Goal: Task Accomplishment & Management: Use online tool/utility

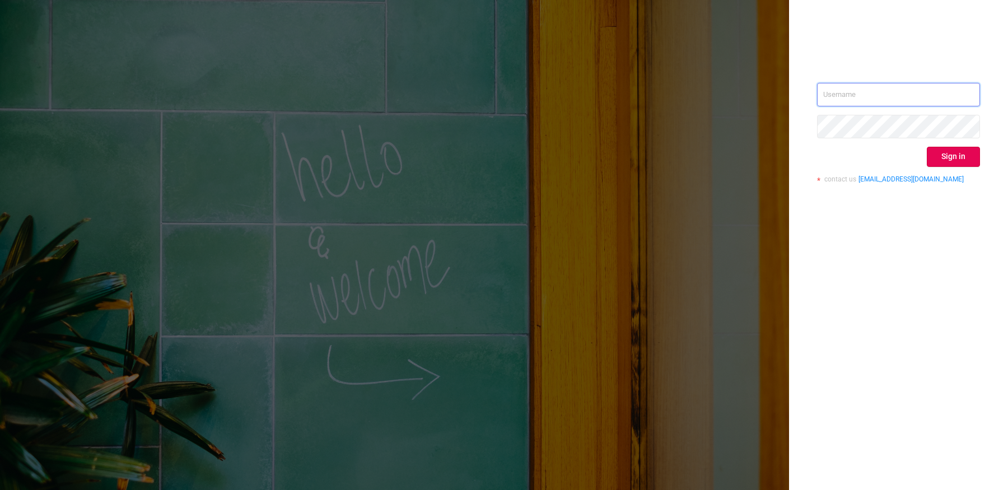
click at [860, 90] on input "text" at bounding box center [898, 95] width 163 height 24
click at [951, 152] on button "Sign in" at bounding box center [953, 157] width 53 height 20
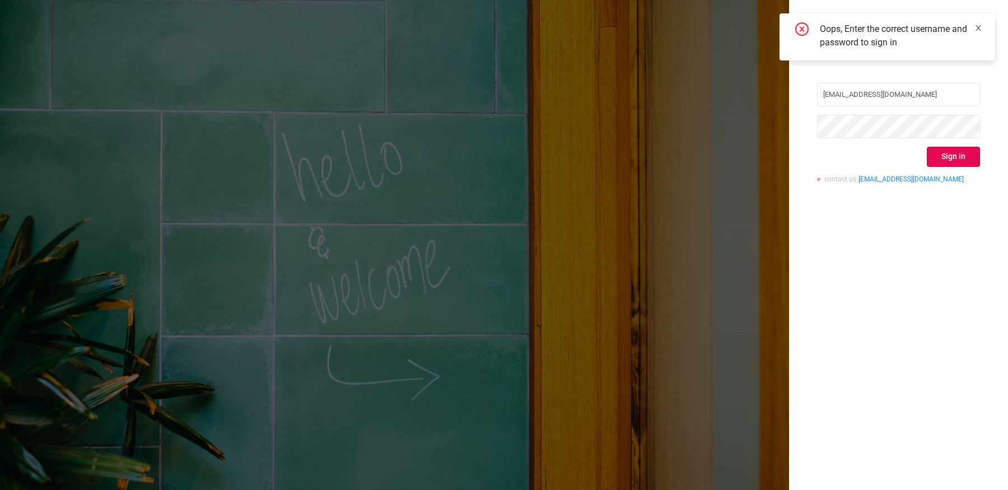
click at [975, 25] on icon "icon: close" at bounding box center [978, 28] width 8 height 8
click at [880, 96] on input "[EMAIL_ADDRESS][DOMAIN_NAME]" at bounding box center [898, 95] width 163 height 24
click at [910, 95] on input "[EMAIL_ADDRESS][DOMAIN_NAME]" at bounding box center [898, 95] width 163 height 24
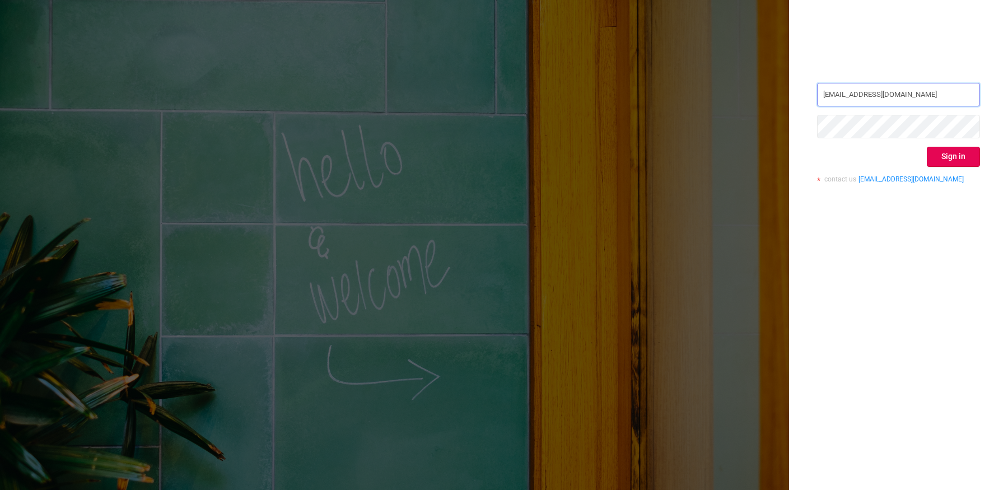
type input "[EMAIL_ADDRESS][DOMAIN_NAME]"
click at [935, 153] on button "Sign in" at bounding box center [953, 157] width 53 height 20
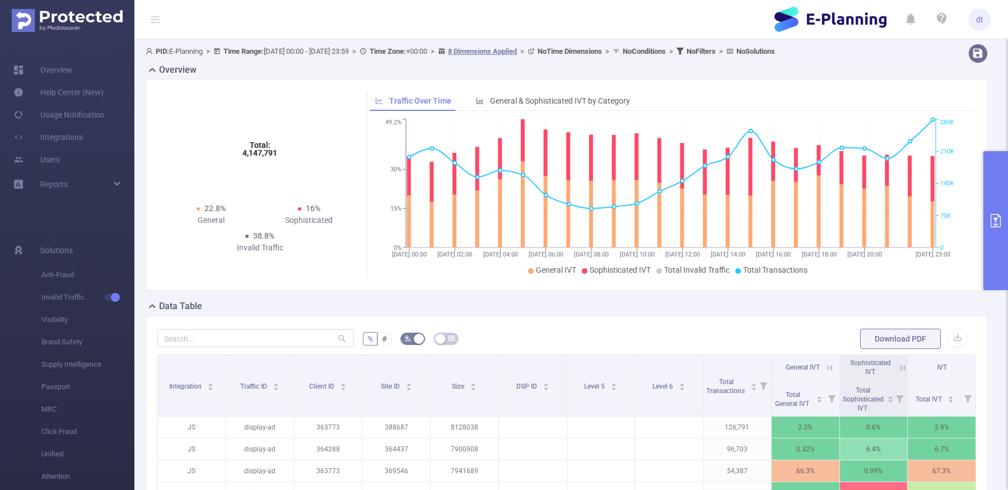
click at [994, 202] on button "primary" at bounding box center [995, 220] width 25 height 139
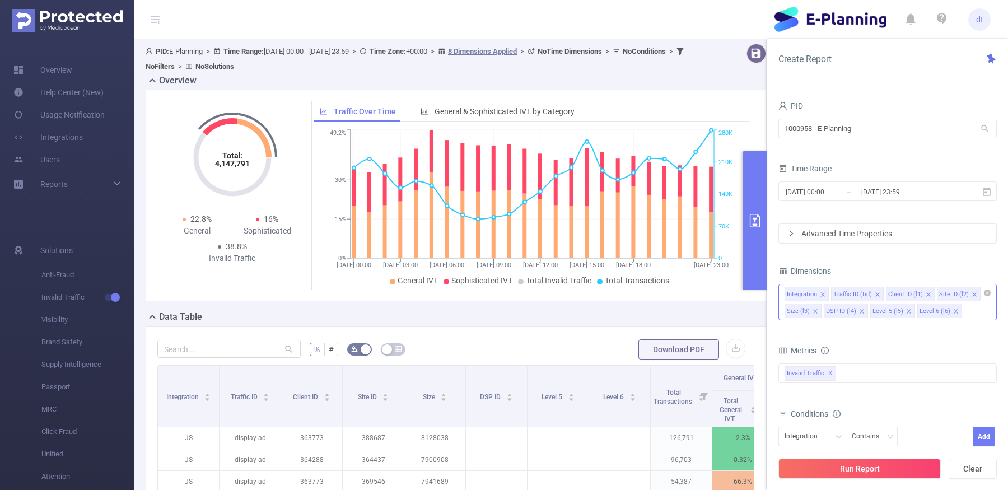
click at [971, 296] on icon "icon: close" at bounding box center [974, 295] width 6 height 6
click at [965, 292] on icon "icon: close" at bounding box center [968, 295] width 6 height 6
click at [972, 293] on icon "icon: close" at bounding box center [975, 295] width 6 height 6
click at [973, 293] on icon "icon: close" at bounding box center [975, 294] width 4 height 4
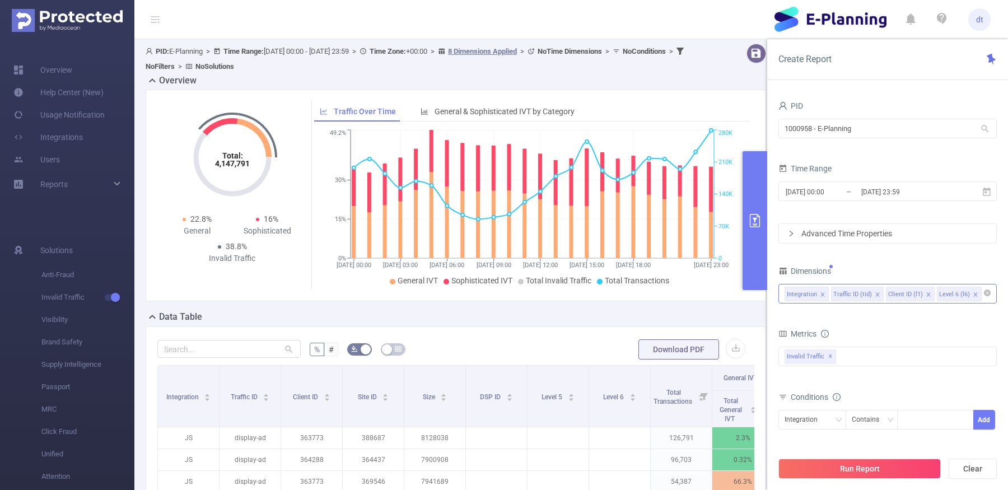
click at [973, 293] on icon "icon: close" at bounding box center [975, 294] width 4 height 4
click at [810, 197] on input "[DATE] 00:00" at bounding box center [829, 191] width 91 height 15
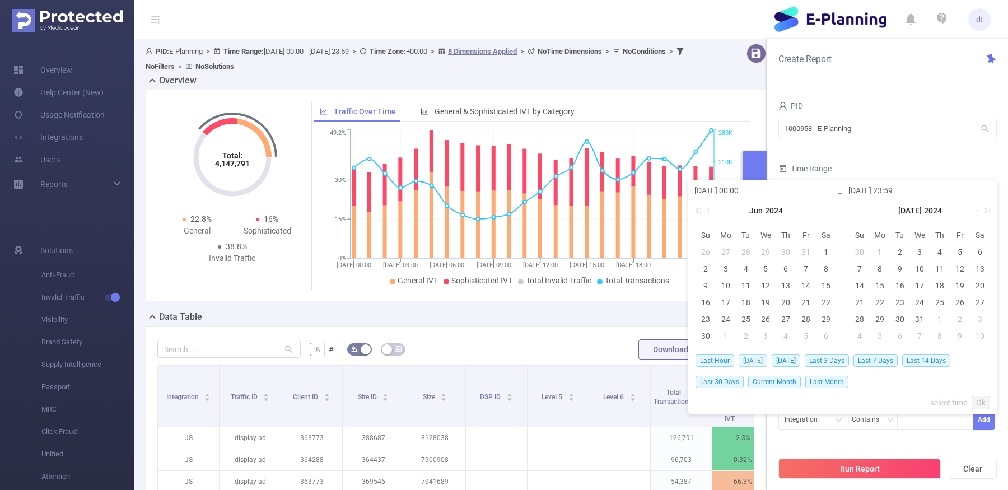
click at [751, 359] on span "[DATE]" at bounding box center [752, 360] width 29 height 12
type input "[DATE] 00:00"
type input "[DATE] 23:59"
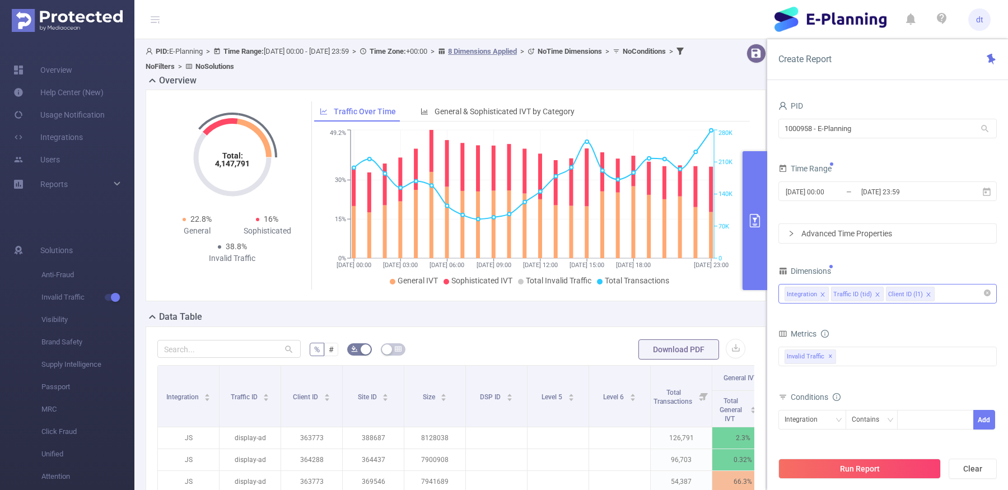
click at [863, 479] on div "Run Report Clear" at bounding box center [887, 468] width 241 height 43
click at [864, 474] on button "Run Report" at bounding box center [859, 469] width 162 height 20
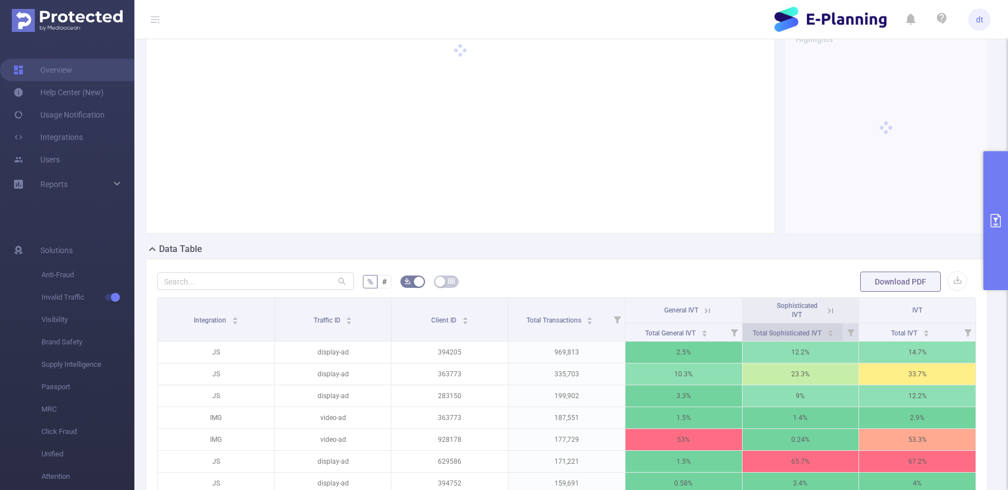
scroll to position [59, 0]
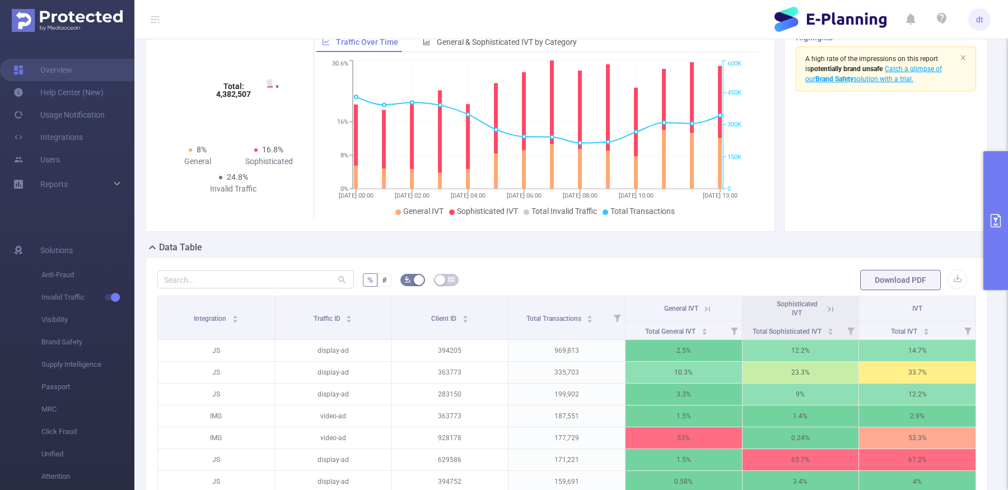
click at [716, 306] on th "General IVT" at bounding box center [683, 308] width 117 height 25
click at [706, 328] on icon "icon: caret-up" at bounding box center [704, 329] width 6 height 6
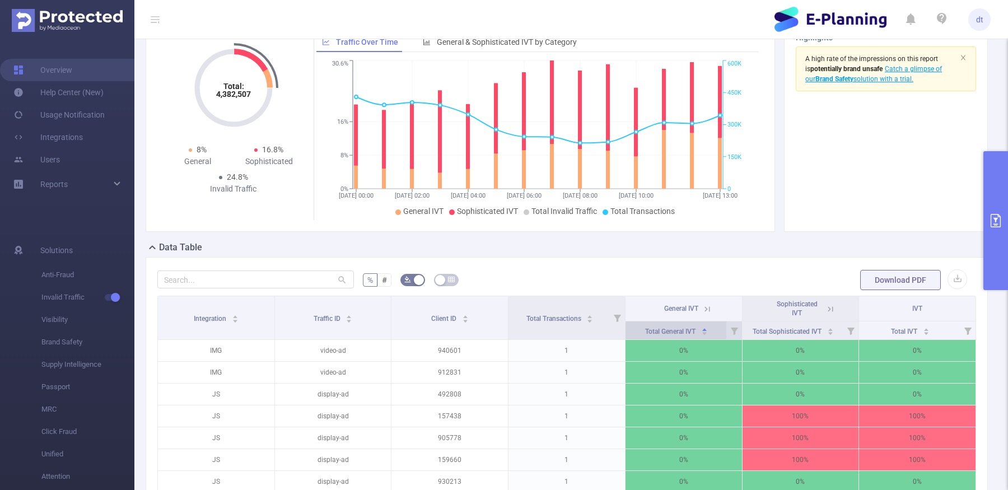
click at [706, 328] on icon "icon: caret-up" at bounding box center [704, 329] width 6 height 6
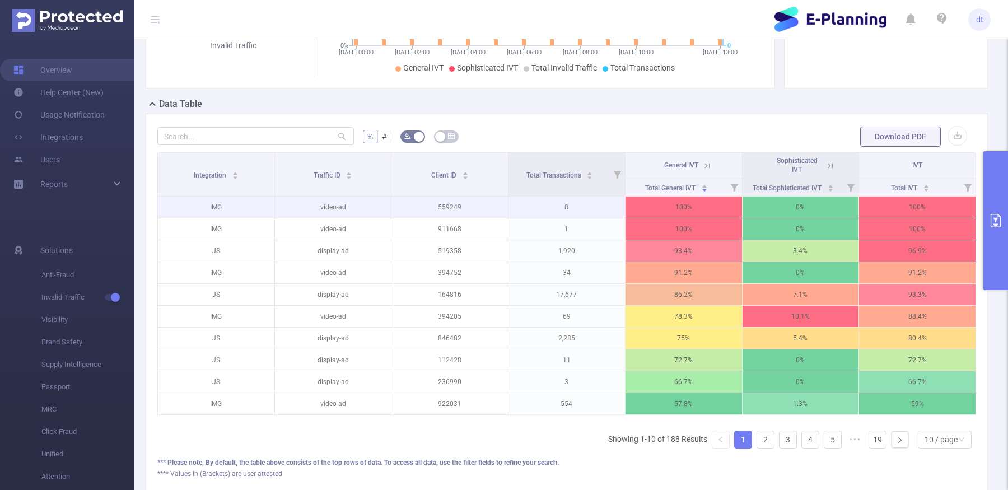
scroll to position [239, 0]
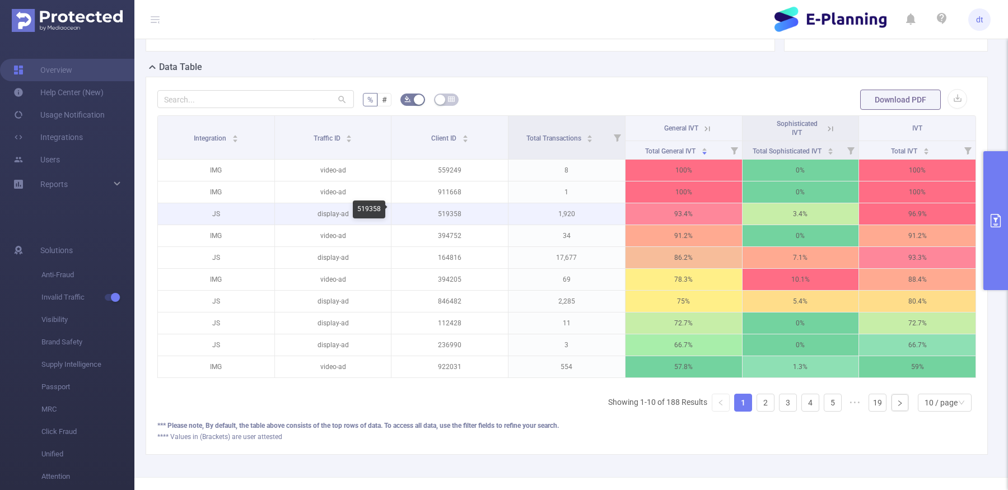
click at [441, 203] on p "519358" at bounding box center [449, 213] width 116 height 21
click at [443, 210] on p "519358" at bounding box center [449, 213] width 116 height 21
copy p "519358"
click at [985, 231] on button "primary" at bounding box center [995, 220] width 25 height 139
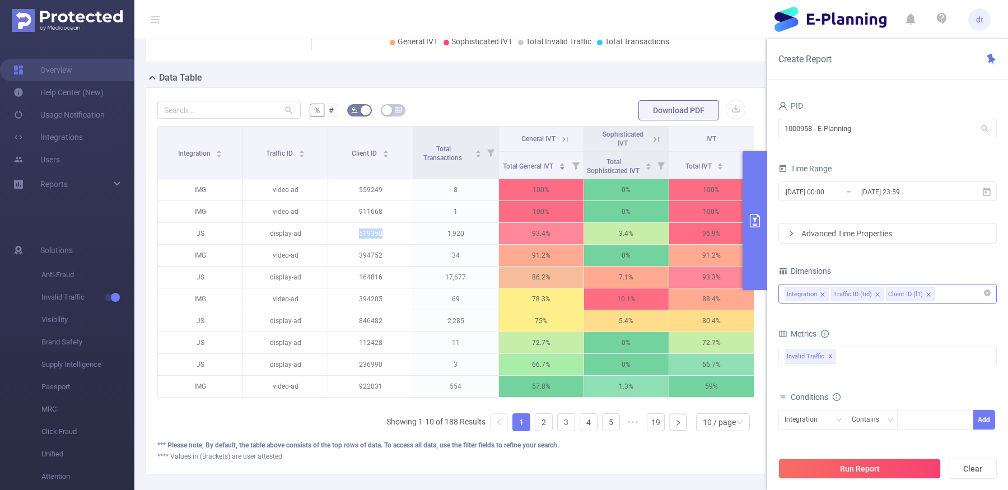
click at [952, 297] on div "Integration Traffic ID (tid) Client ID (l1)" at bounding box center [887, 293] width 206 height 18
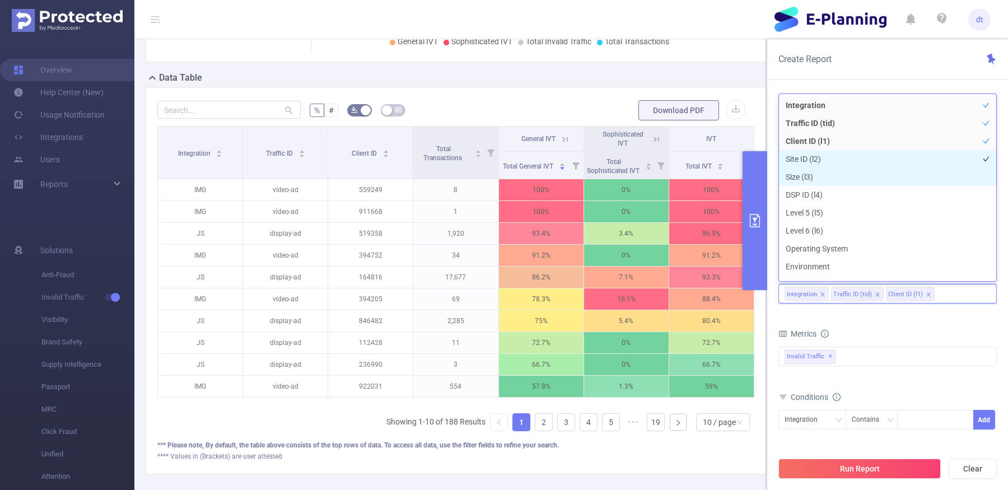
click at [888, 160] on li "Site ID (l2)" at bounding box center [887, 159] width 217 height 18
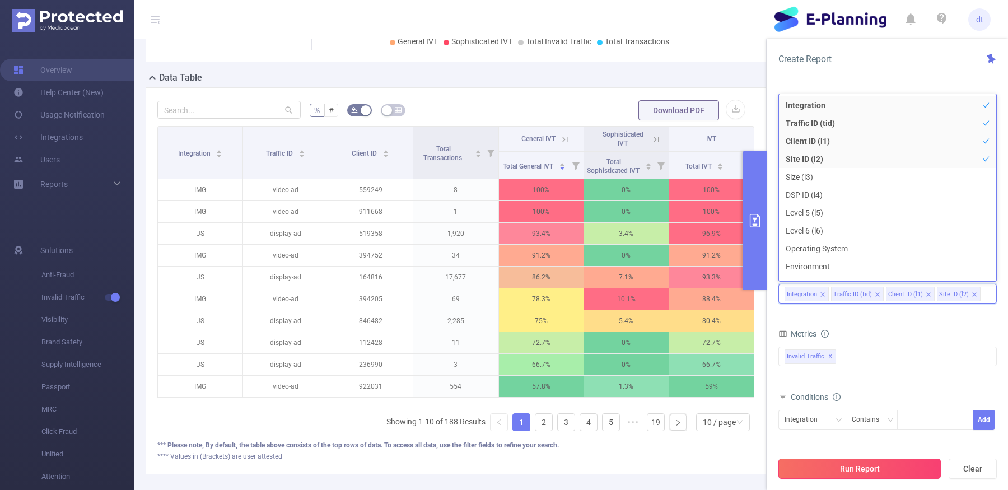
click at [880, 469] on button "Run Report" at bounding box center [859, 469] width 162 height 20
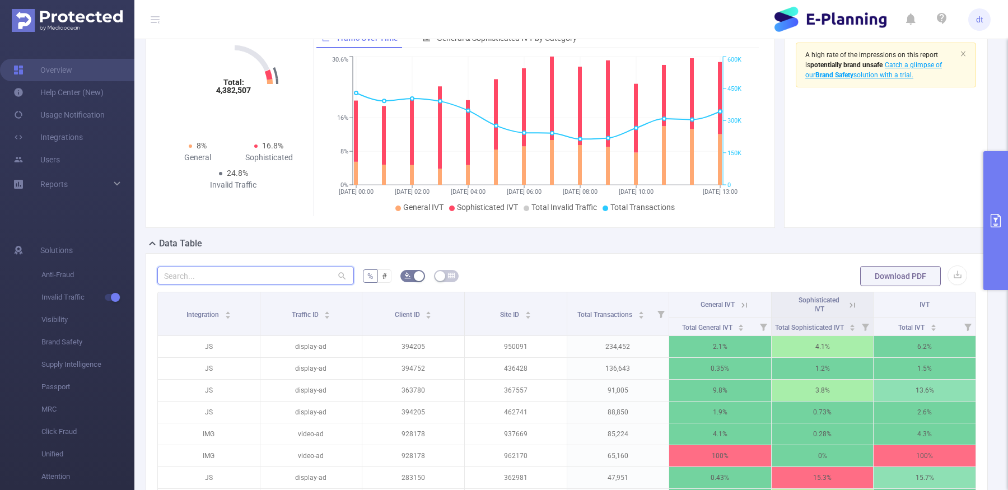
click at [266, 273] on input "text" at bounding box center [255, 275] width 197 height 18
paste input "519358"
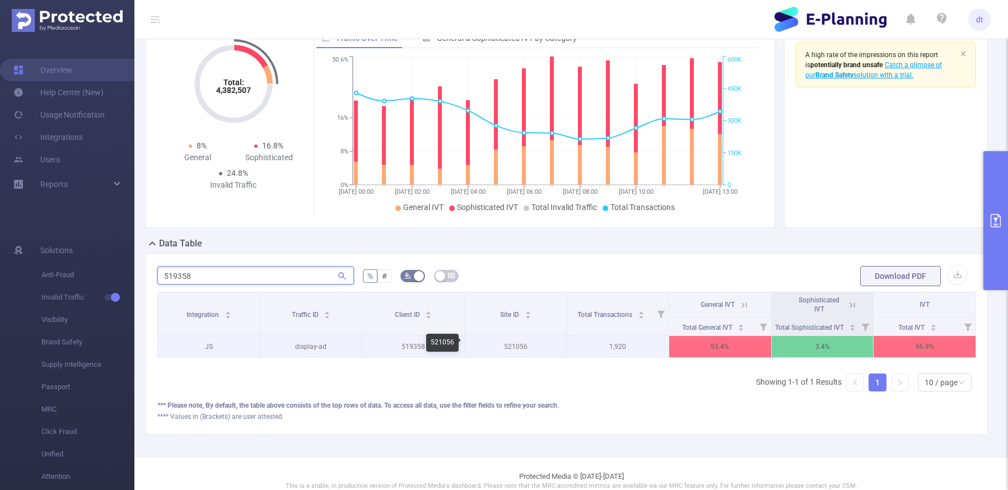
type input "519358"
click at [513, 339] on p "521056" at bounding box center [516, 346] width 102 height 21
copy p "521056"
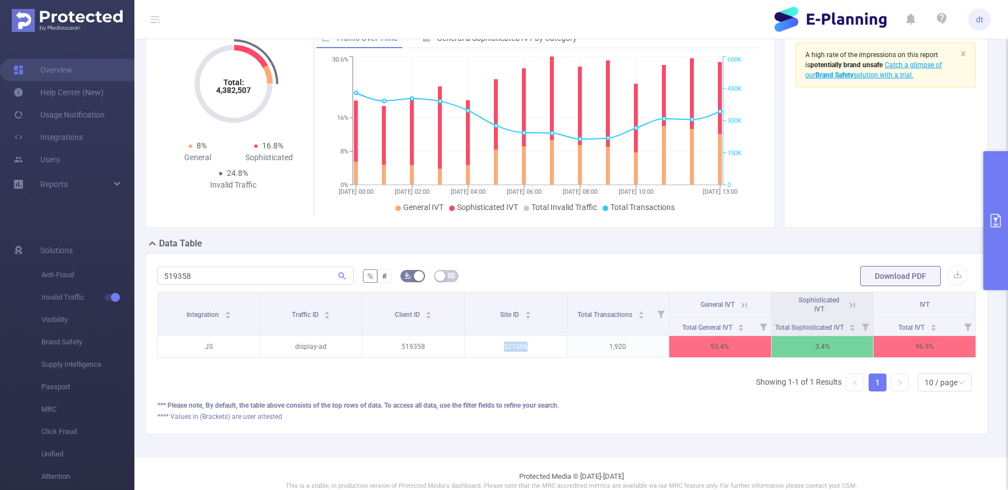
copy p "521056"
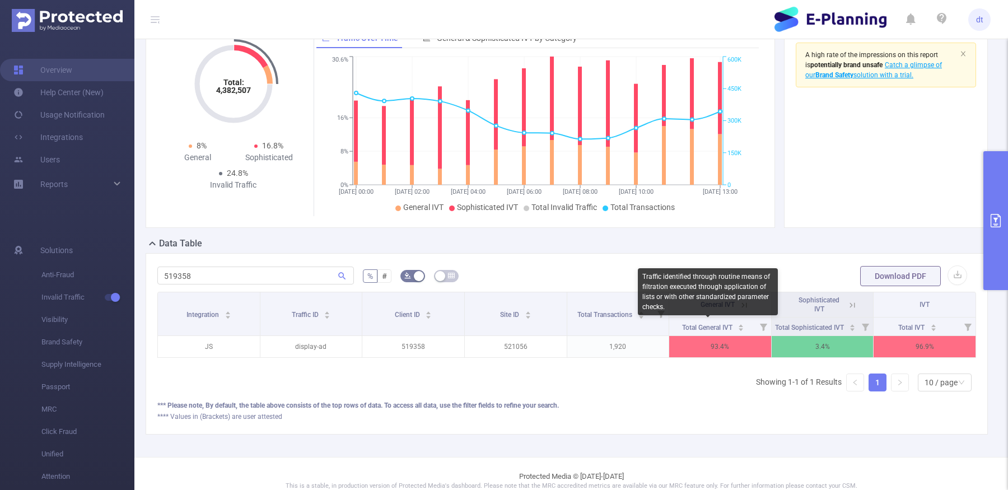
click at [731, 311] on div "Traffic identified through routine means of filtration executed through applica…" at bounding box center [708, 291] width 140 height 47
click at [745, 269] on div "Traffic identified through routine means of filtration executed through applica…" at bounding box center [708, 291] width 140 height 47
click at [640, 238] on div "Data Table" at bounding box center [571, 245] width 851 height 16
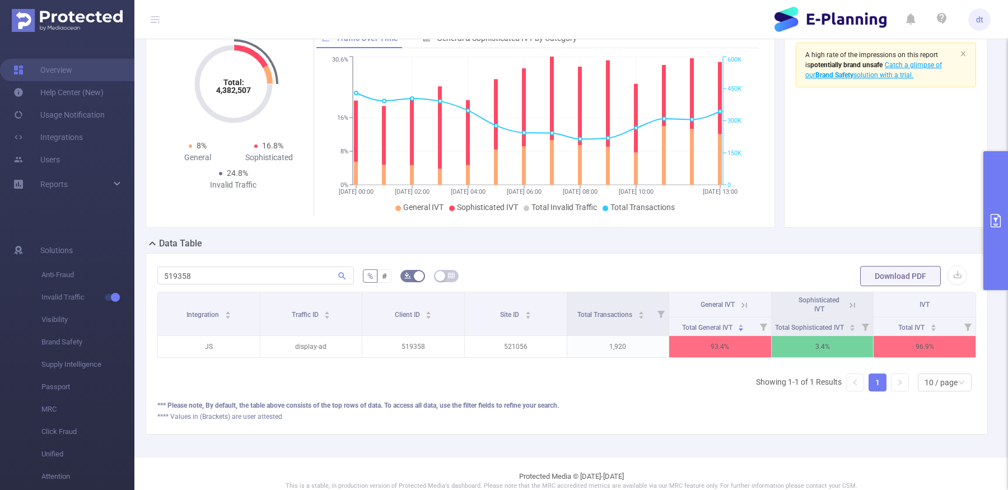
click at [722, 306] on span "General IVT" at bounding box center [717, 305] width 34 height 8
click at [750, 300] on th "General IVT" at bounding box center [720, 304] width 102 height 25
click at [740, 306] on icon at bounding box center [744, 305] width 10 height 10
